Goal: Navigation & Orientation: Find specific page/section

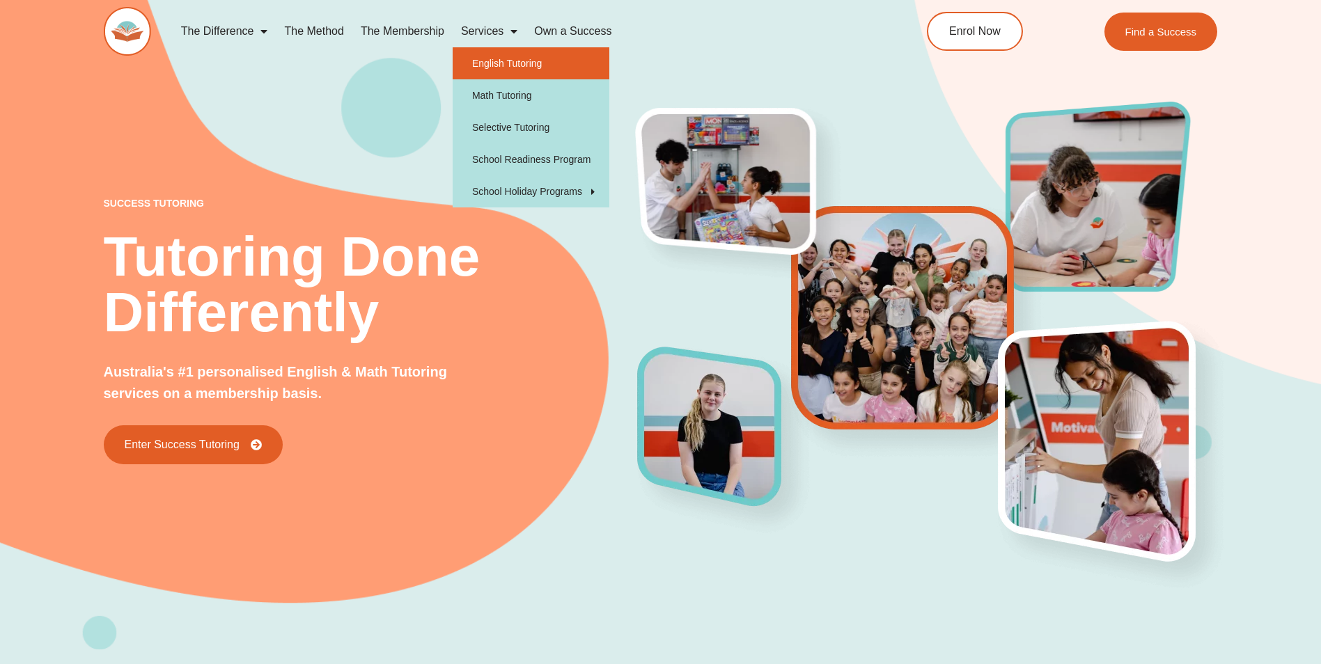
drag, startPoint x: 508, startPoint y: 67, endPoint x: 525, endPoint y: 65, distance: 16.8
click at [508, 67] on link "English Tutoring" at bounding box center [531, 63] width 157 height 32
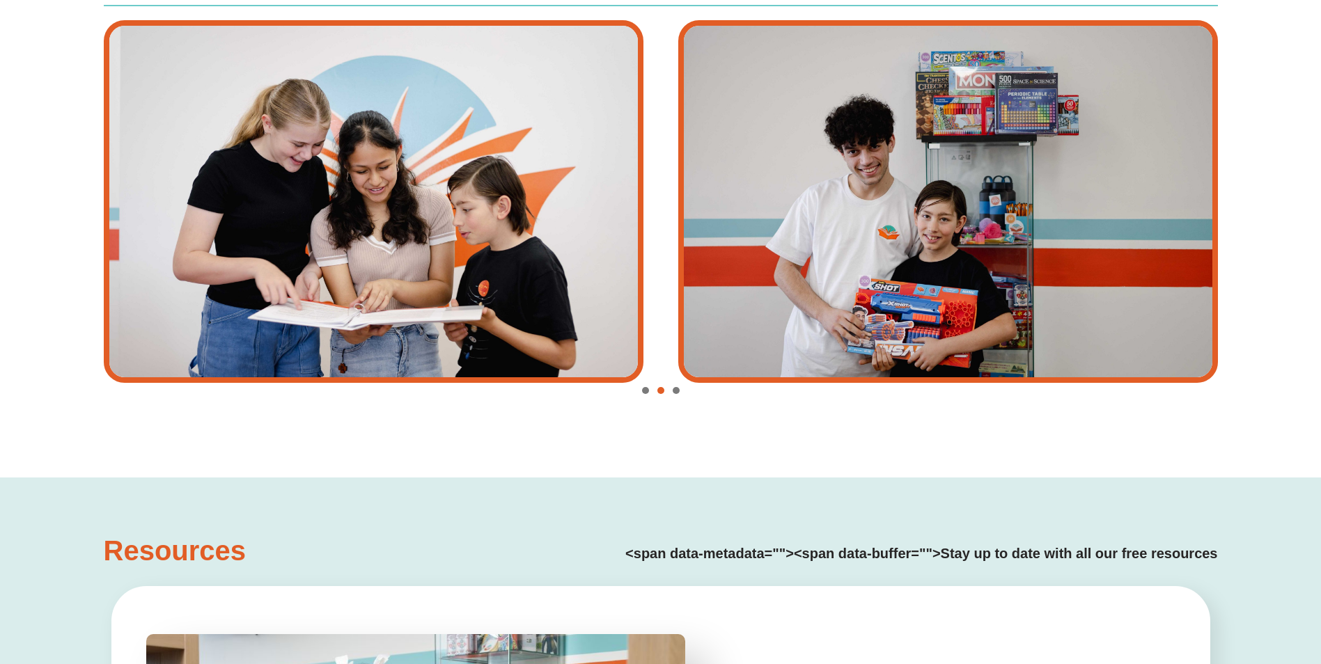
scroll to position [3534, 0]
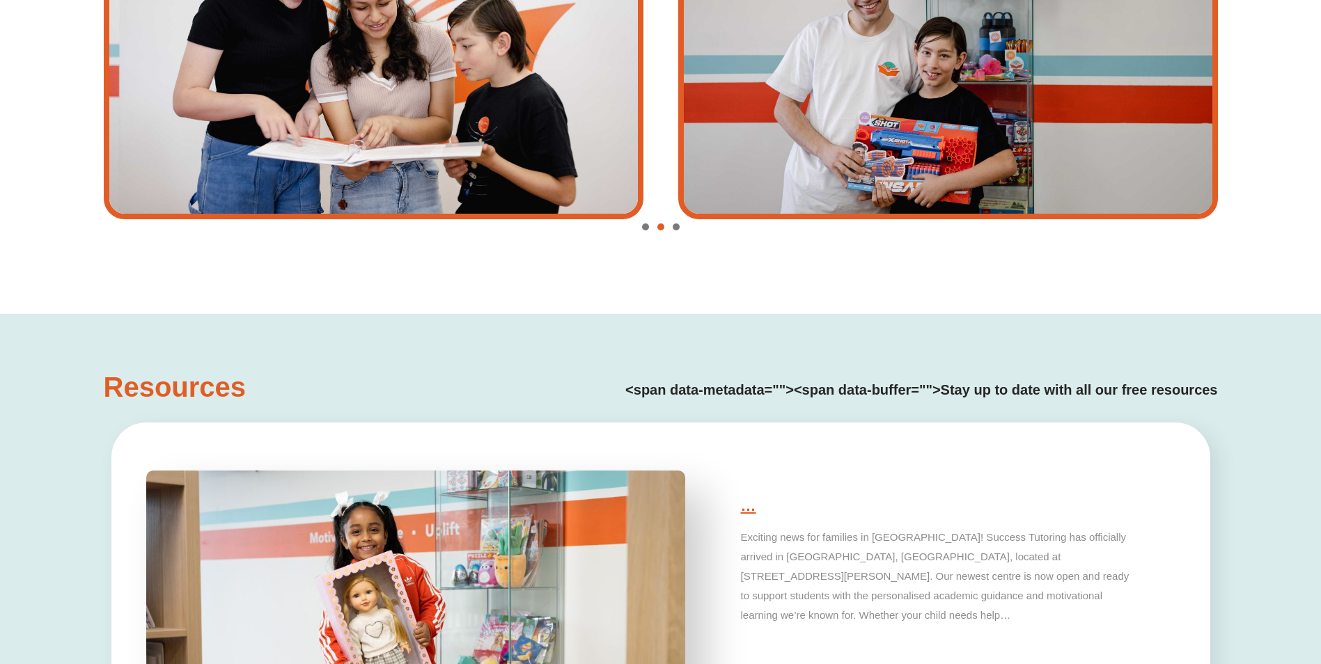
type input "*"
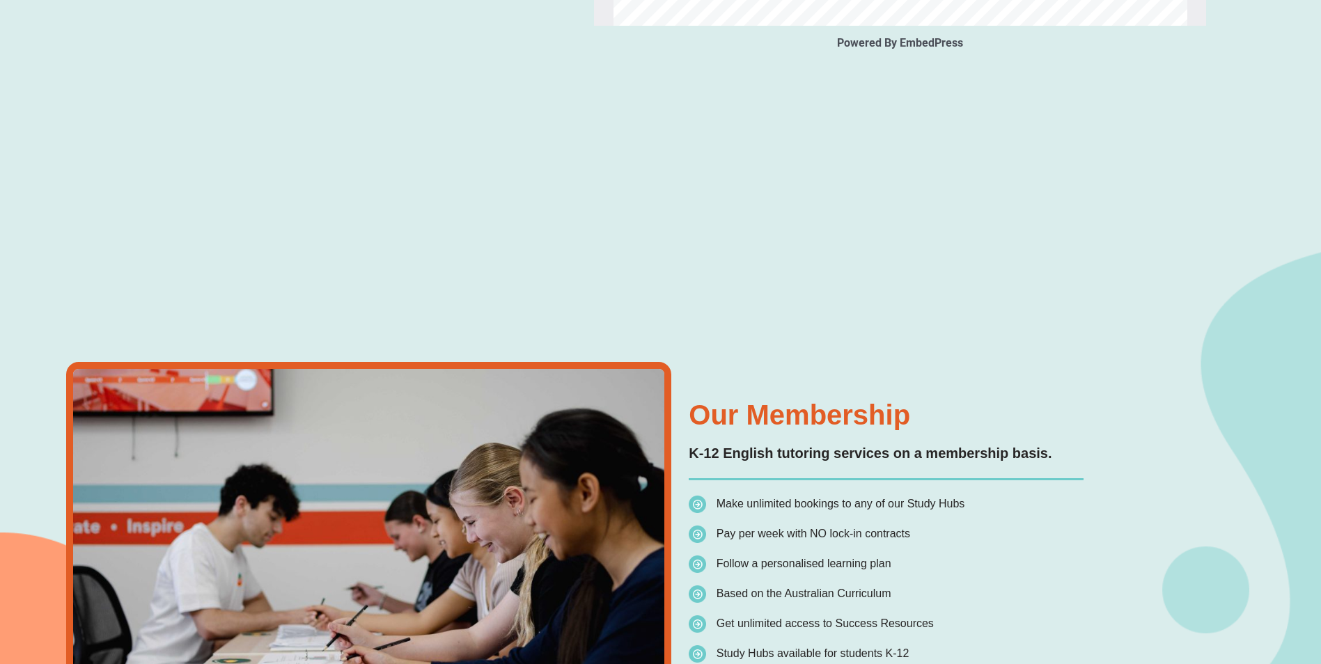
scroll to position [0, 0]
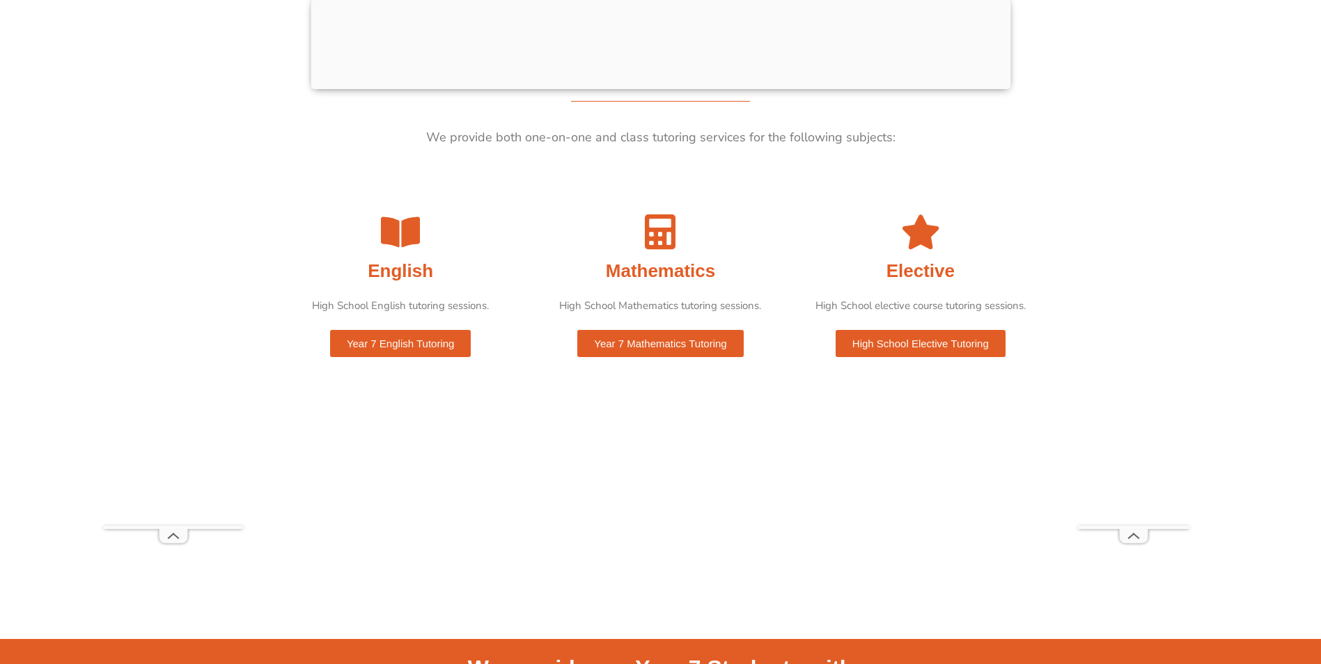
scroll to position [694, 0]
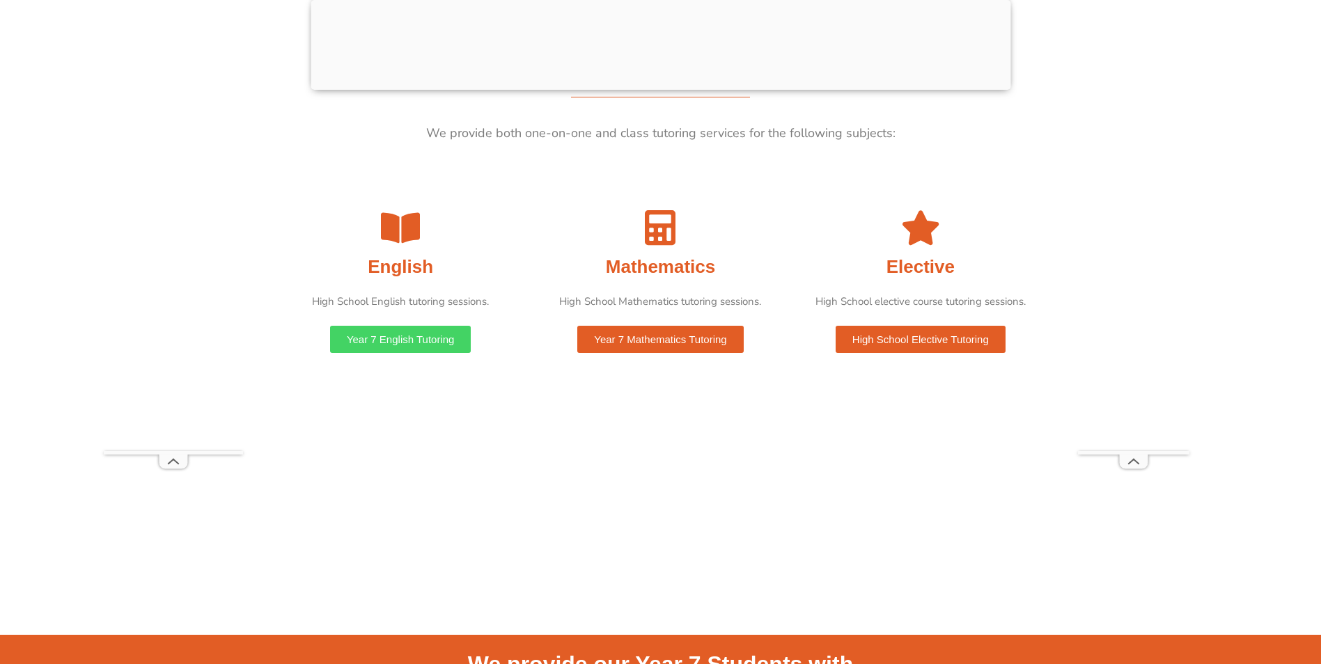
click at [387, 337] on span "Year 7 English Tutoring" at bounding box center [400, 339] width 109 height 10
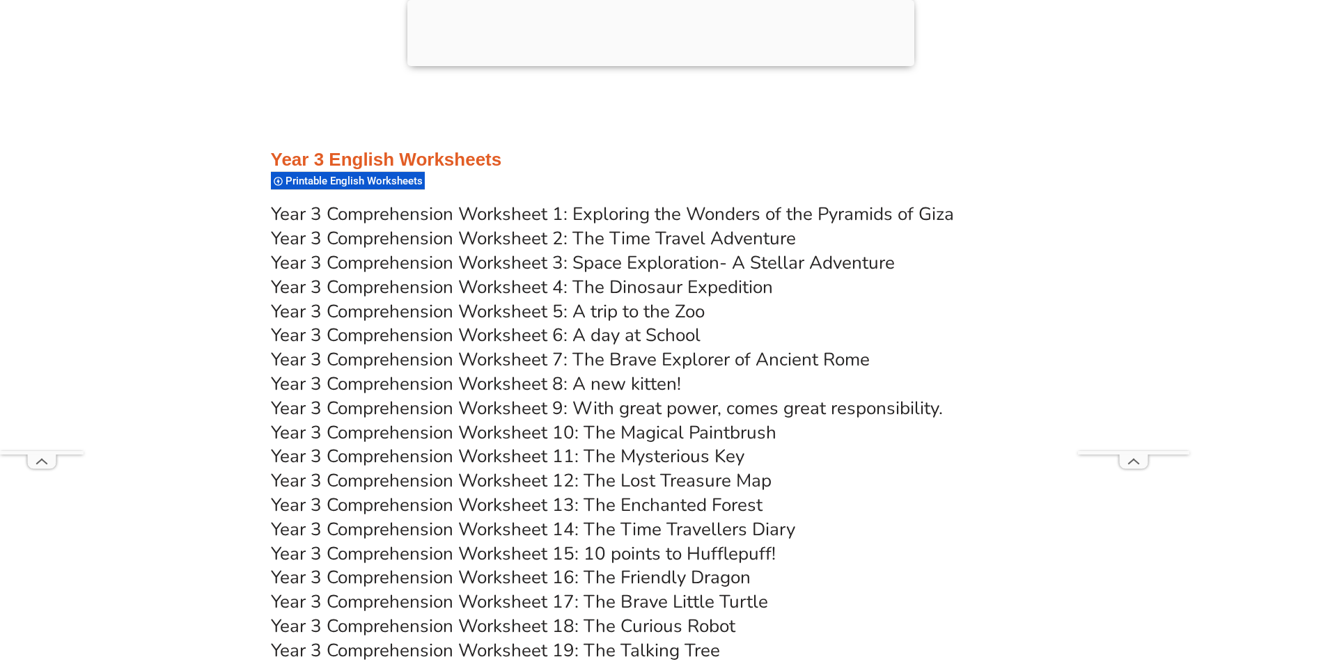
scroll to position [4641, 0]
